Goal: Find specific fact: Find specific fact

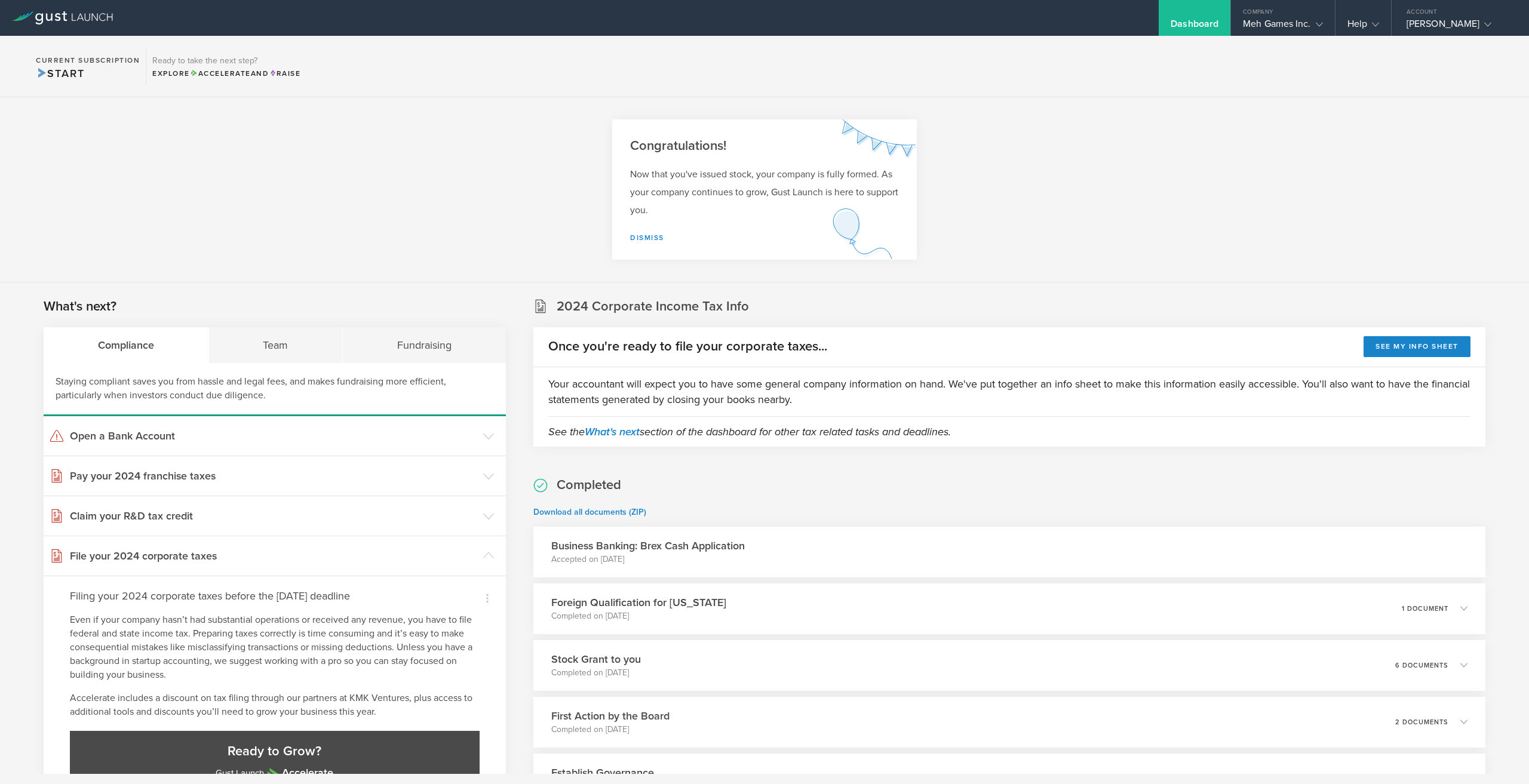
scroll to position [239, 0]
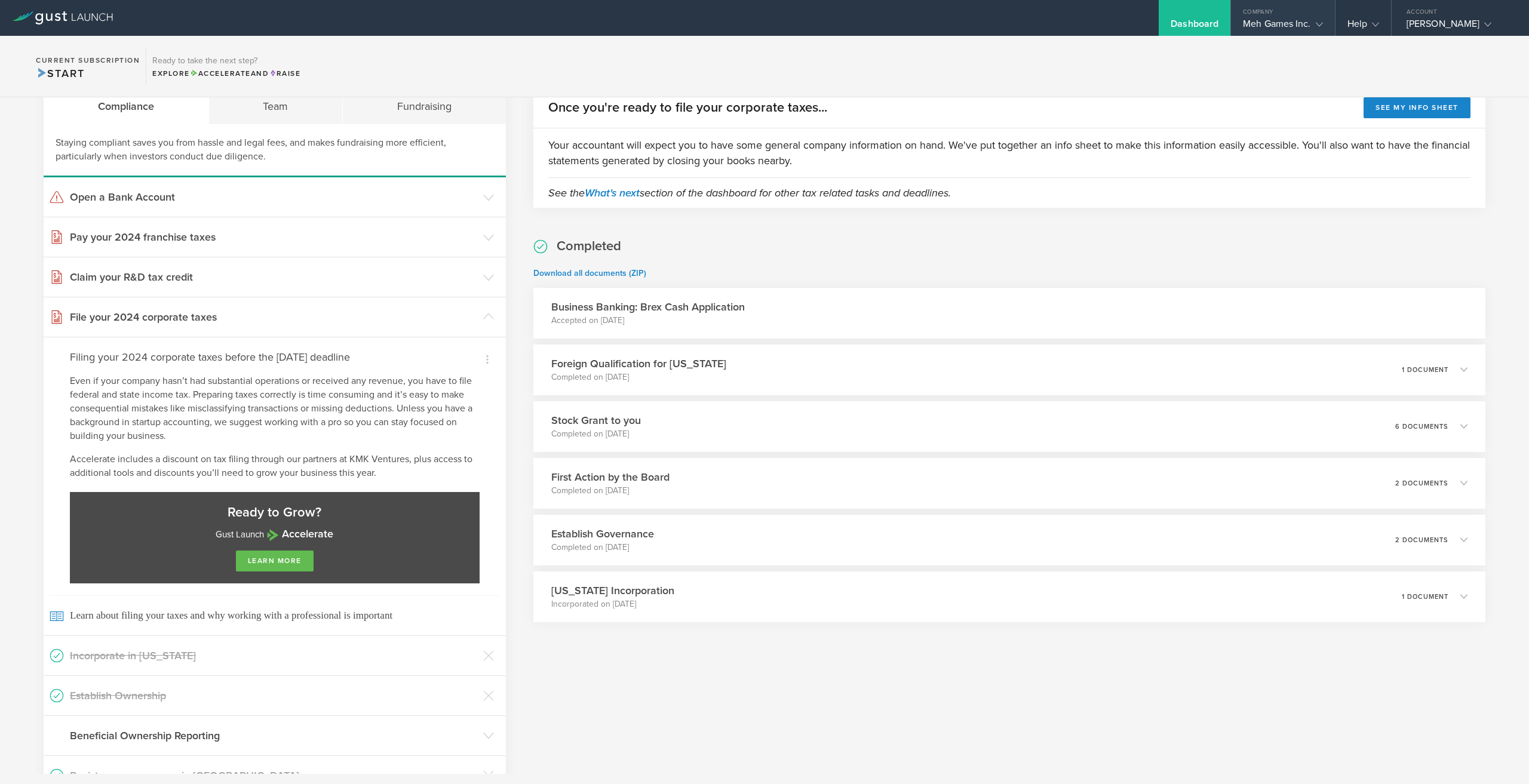
click at [1292, 25] on div "Meh Games Inc." at bounding box center [1283, 27] width 79 height 18
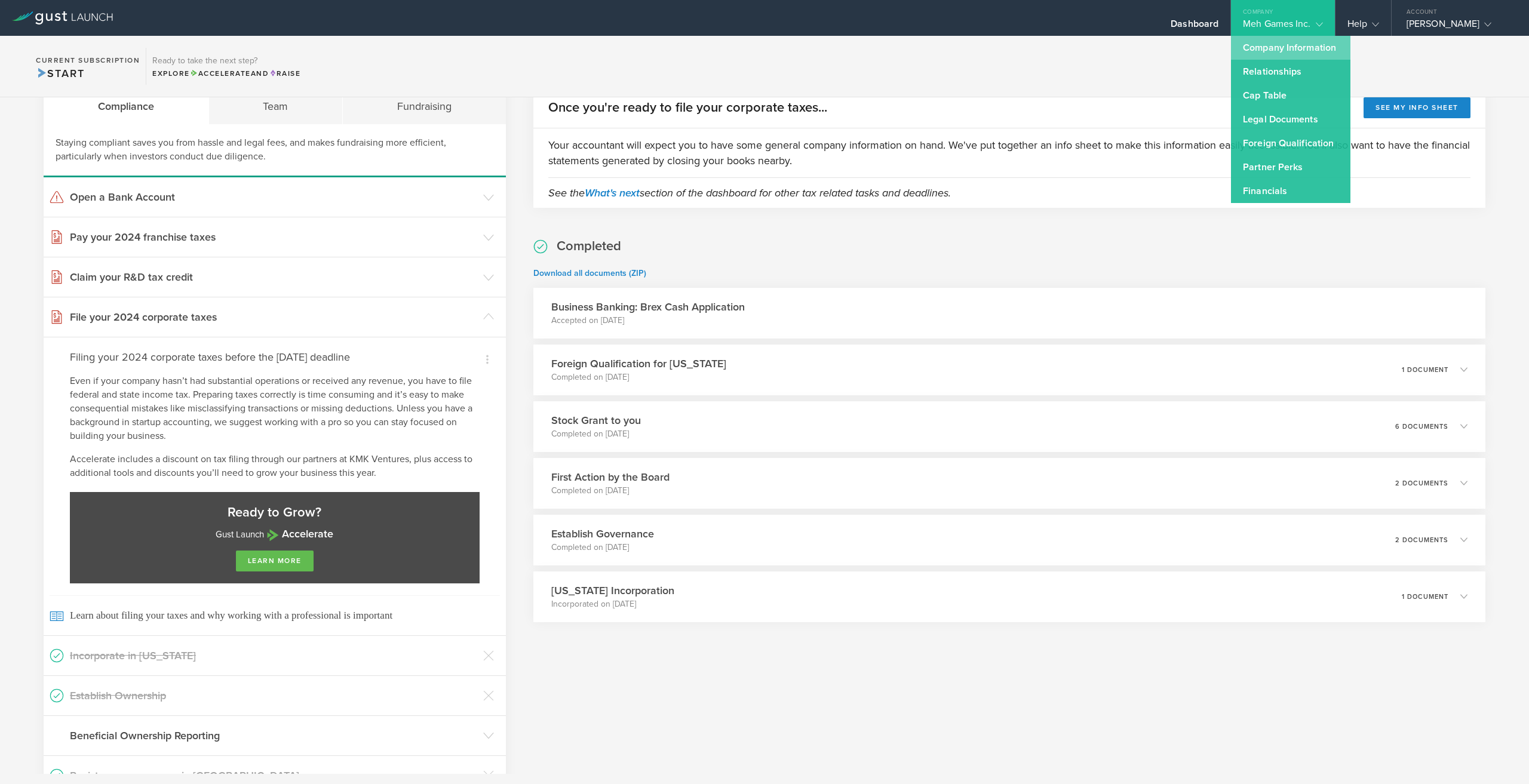
click at [1288, 48] on link "Company Information" at bounding box center [1291, 48] width 120 height 24
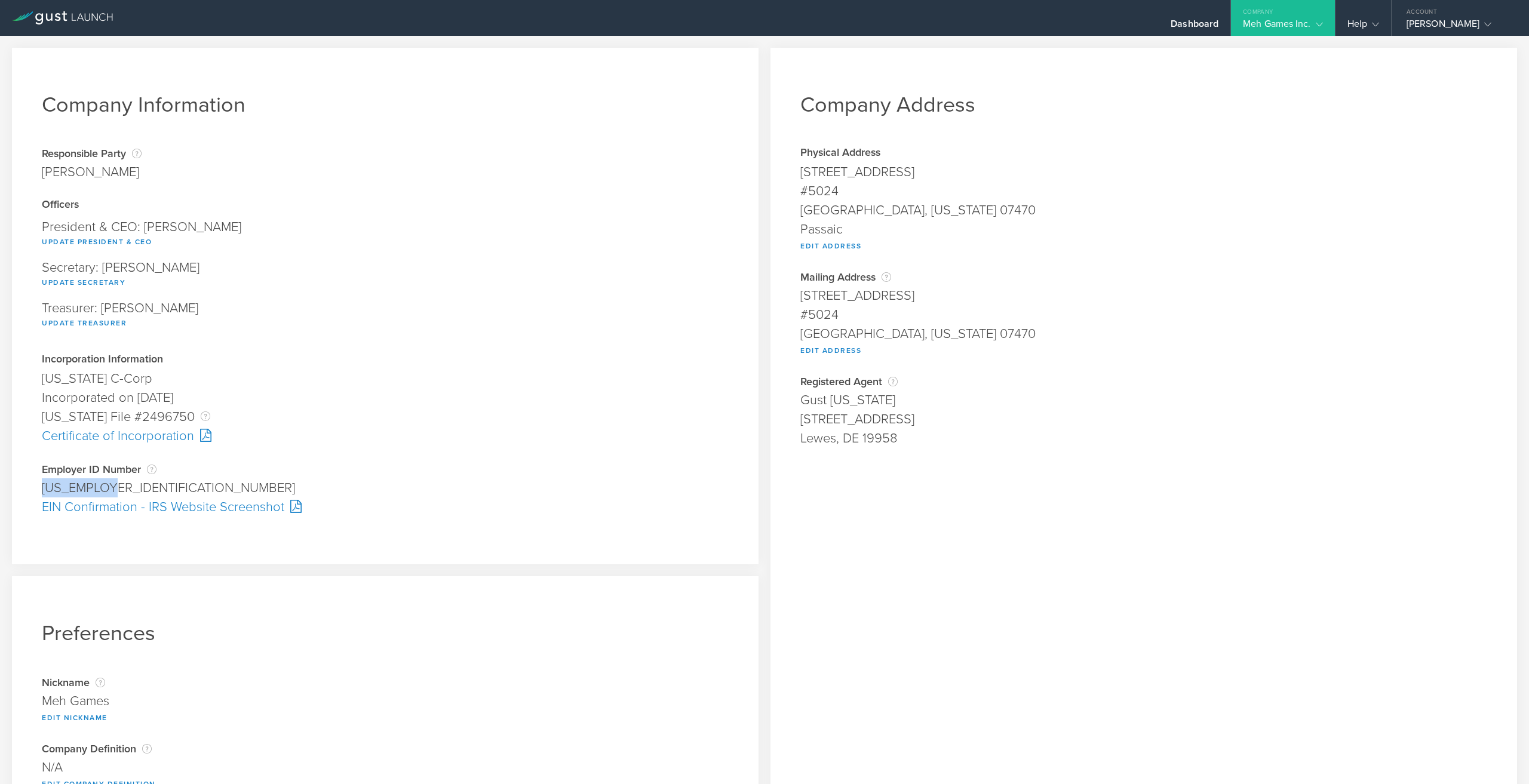
drag, startPoint x: 113, startPoint y: 488, endPoint x: 43, endPoint y: 487, distance: 70.0
click at [43, 487] on div "[US_EMPLOYER_IDENTIFICATION_NUMBER]" at bounding box center [385, 488] width 687 height 19
copy div "[US_EMPLOYER_IDENTIFICATION_NUMBER]"
drag, startPoint x: 795, startPoint y: 170, endPoint x: 854, endPoint y: 225, distance: 80.7
click at [854, 225] on div "Company Address Physical Address [STREET_ADDRESS][US_STATE] Edit Address Addres…" at bounding box center [1144, 443] width 747 height 791
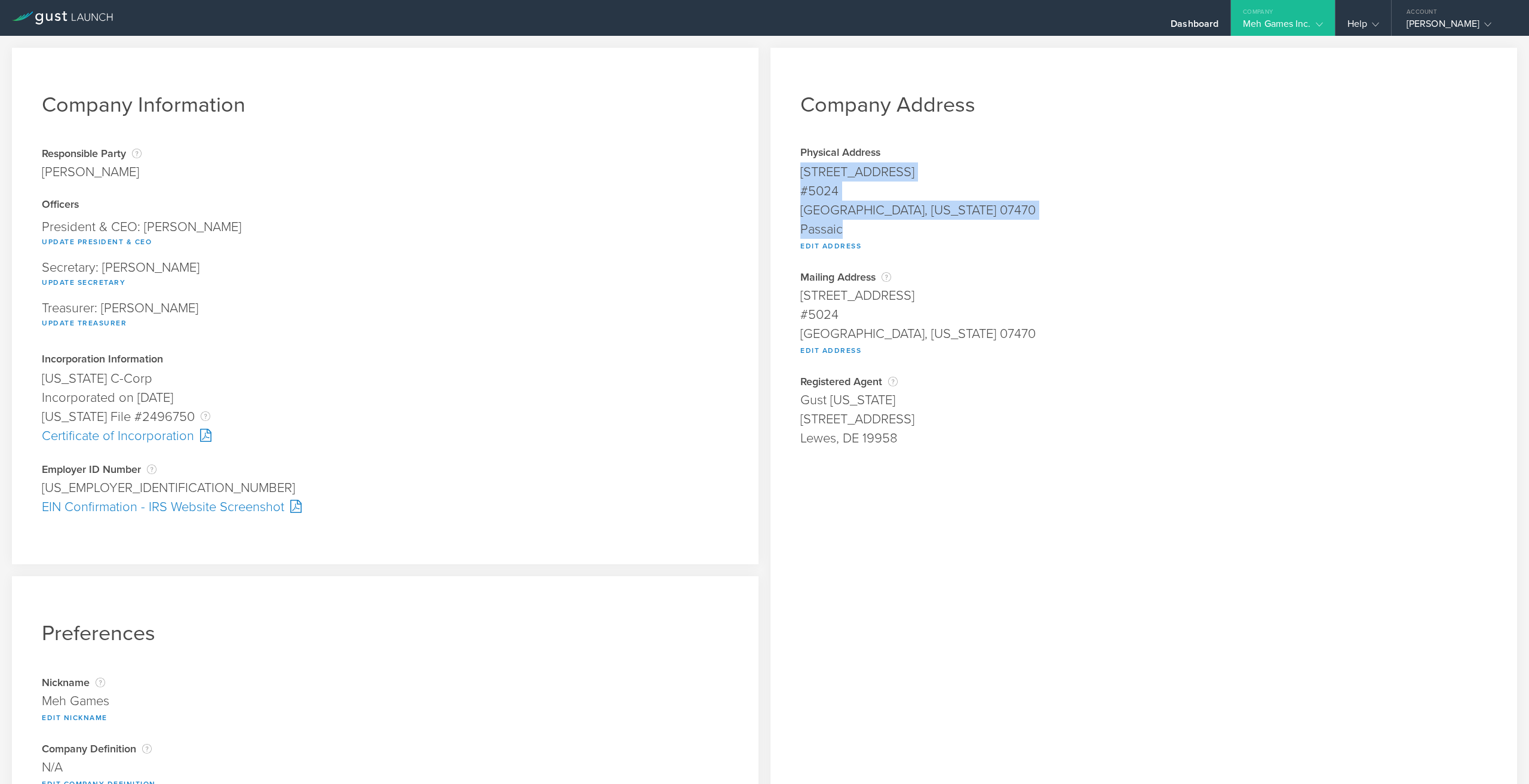
copy span "[STREET_ADDRESS][US_STATE]"
click at [942, 215] on div "[GEOGRAPHIC_DATA], [US_STATE] 07470" at bounding box center [1144, 210] width 687 height 19
click at [940, 214] on div "[GEOGRAPHIC_DATA], [US_STATE] 07470" at bounding box center [1144, 210] width 687 height 19
click at [936, 212] on div "[GEOGRAPHIC_DATA], [US_STATE] 07470" at bounding box center [1144, 210] width 687 height 19
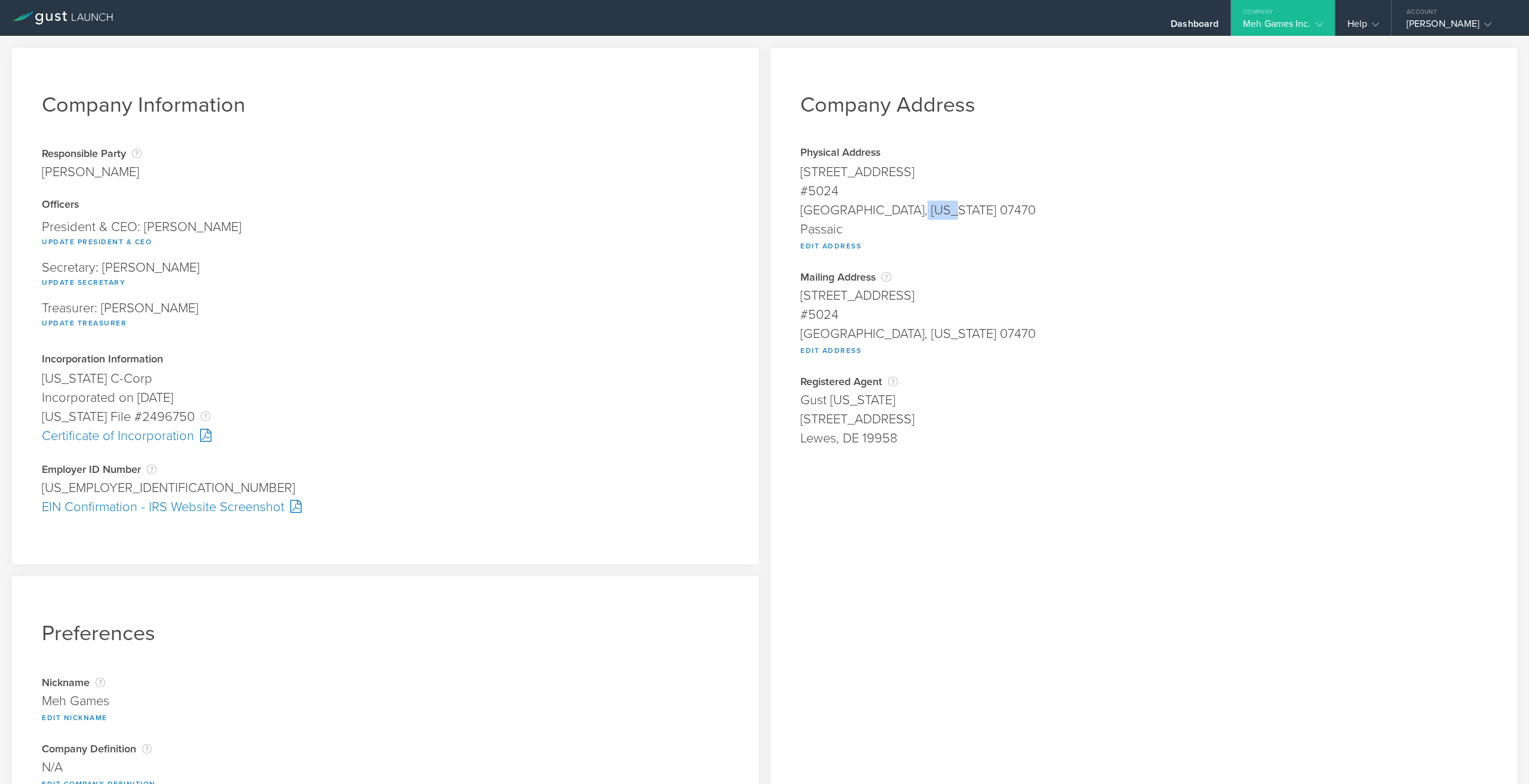
copy div "07470"
